Goal: Task Accomplishment & Management: Use online tool/utility

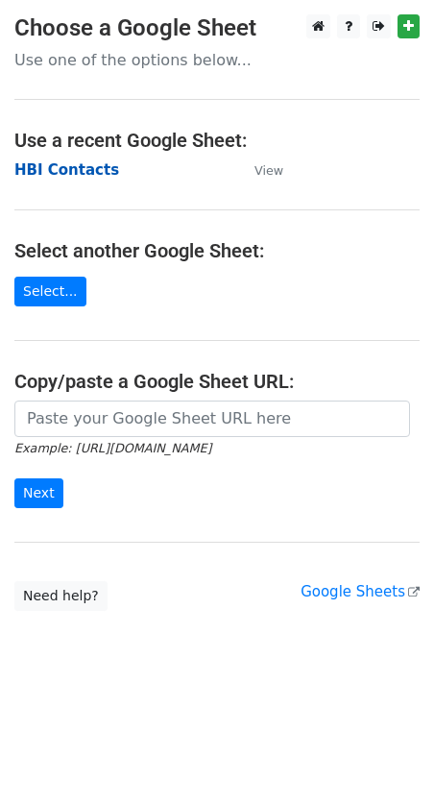
click at [75, 169] on strong "HBI Contacts" at bounding box center [66, 169] width 105 height 17
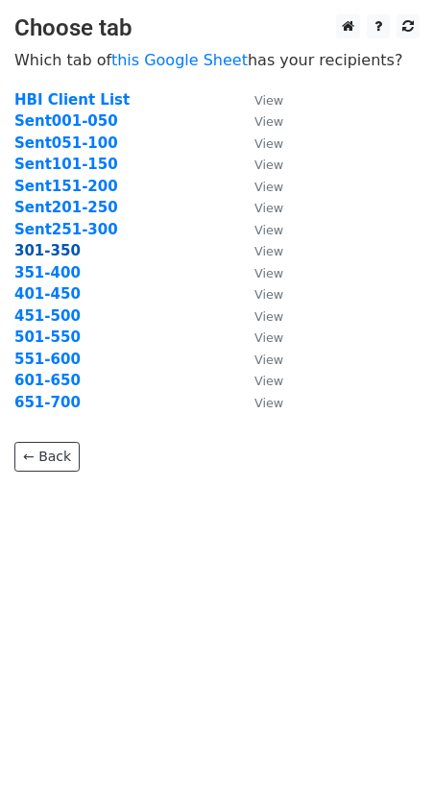
click at [50, 253] on strong "301-350" at bounding box center [47, 250] width 66 height 17
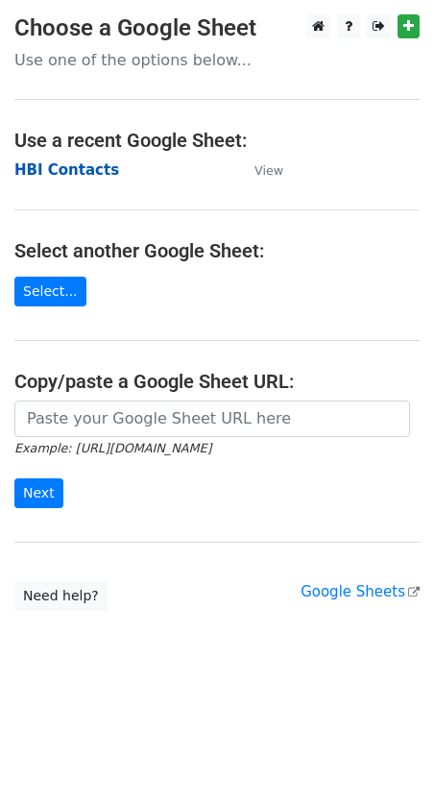
click at [77, 170] on strong "HBI Contacts" at bounding box center [66, 169] width 105 height 17
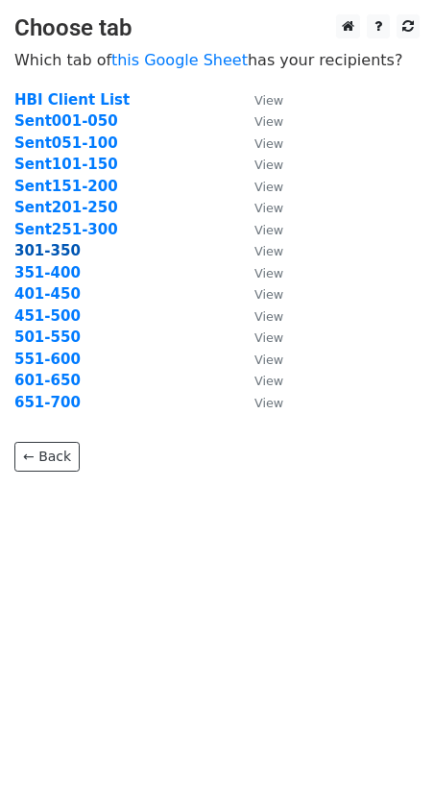
click at [37, 252] on strong "301-350" at bounding box center [47, 250] width 66 height 17
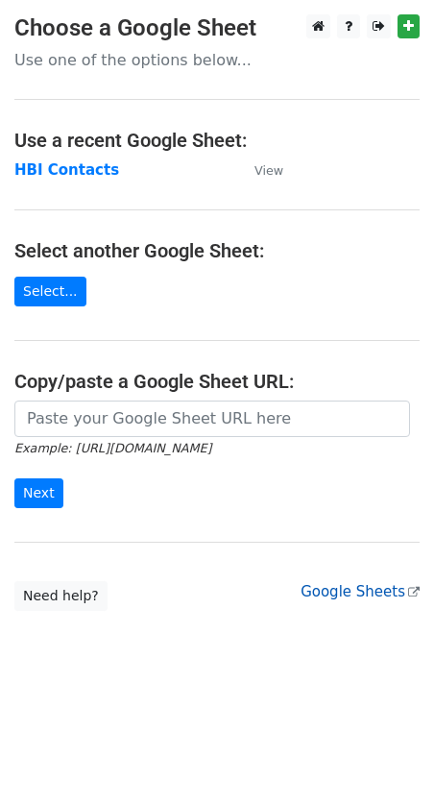
click at [359, 593] on link "Google Sheets" at bounding box center [360, 591] width 119 height 17
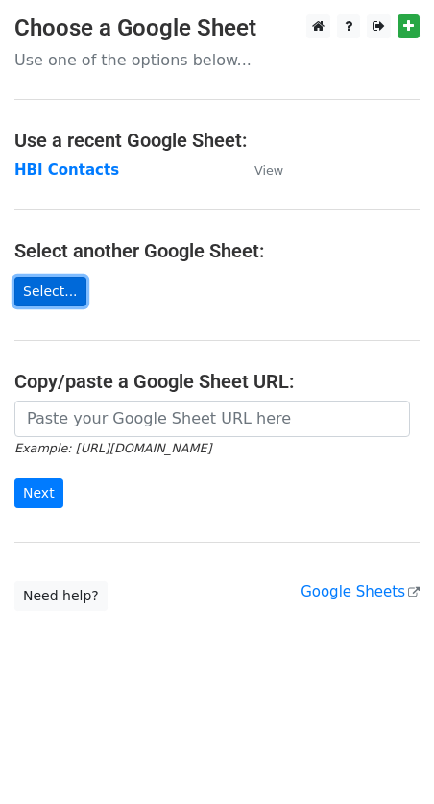
click at [61, 290] on link "Select..." at bounding box center [50, 292] width 72 height 30
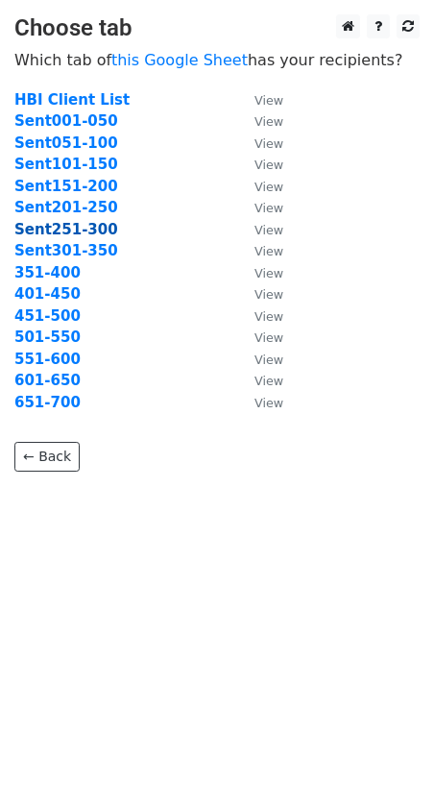
click at [64, 230] on strong "Sent251-300" at bounding box center [66, 229] width 104 height 17
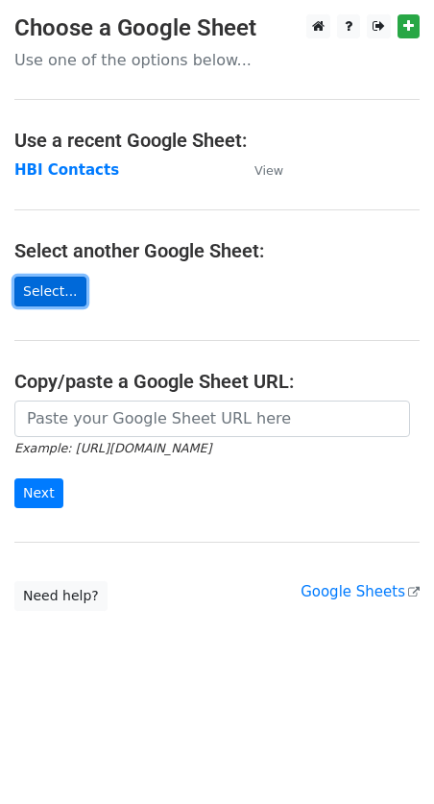
click at [43, 294] on link "Select..." at bounding box center [50, 292] width 72 height 30
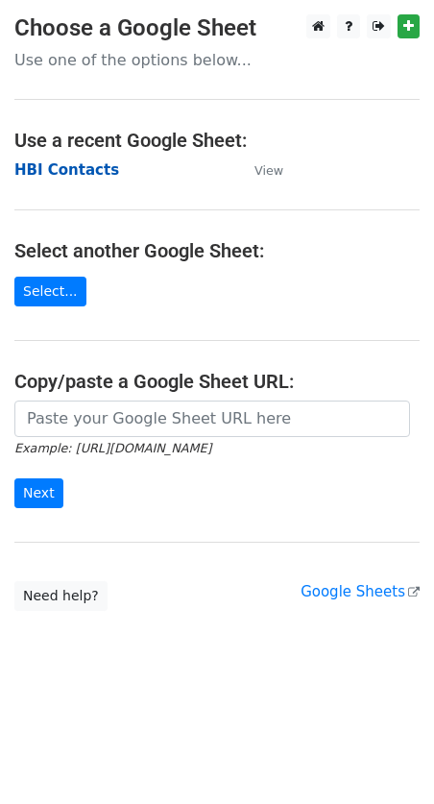
click at [66, 168] on strong "HBI Contacts" at bounding box center [66, 169] width 105 height 17
click at [341, 595] on link "Google Sheets" at bounding box center [360, 591] width 119 height 17
